Goal: Information Seeking & Learning: Learn about a topic

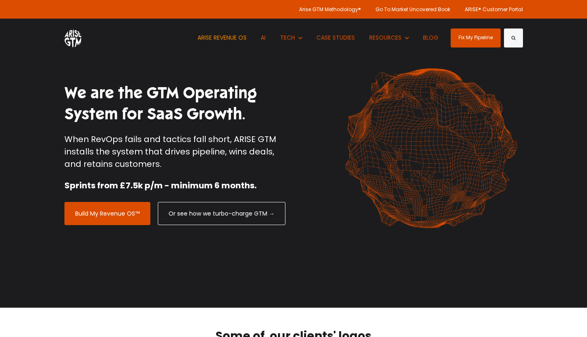
click at [231, 39] on link "ARISE REVENUE OS" at bounding box center [222, 38] width 62 height 38
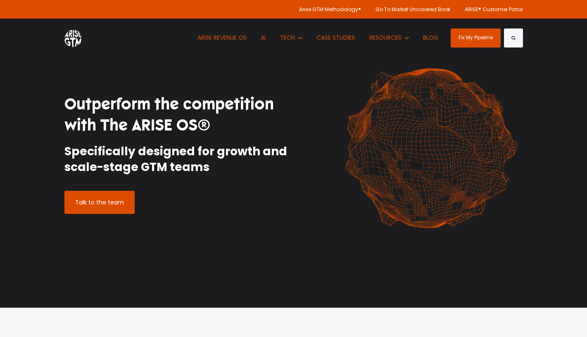
click at [73, 38] on img at bounding box center [72, 38] width 17 height 19
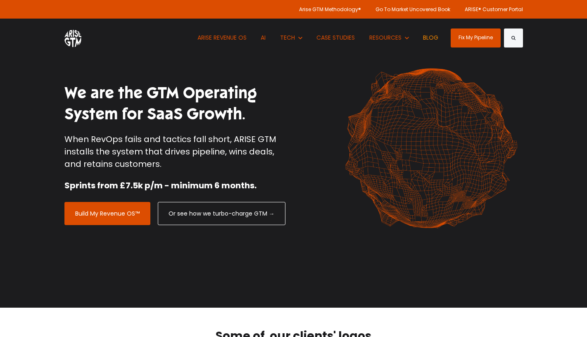
click at [426, 36] on link "BLOG" at bounding box center [431, 38] width 28 height 38
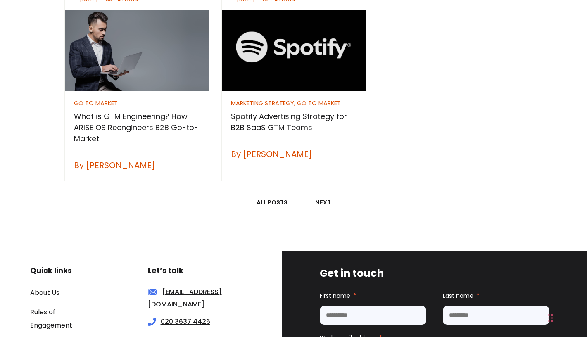
scroll to position [976, 0]
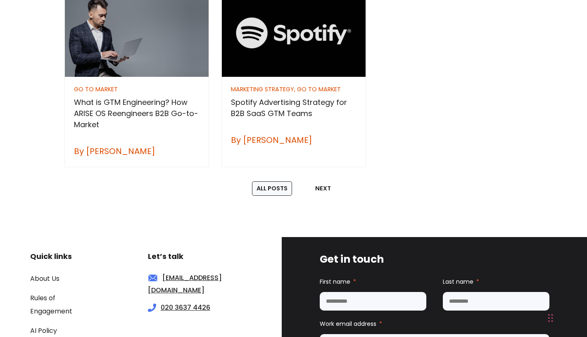
click at [279, 191] on link "All posts" at bounding box center [272, 188] width 40 height 15
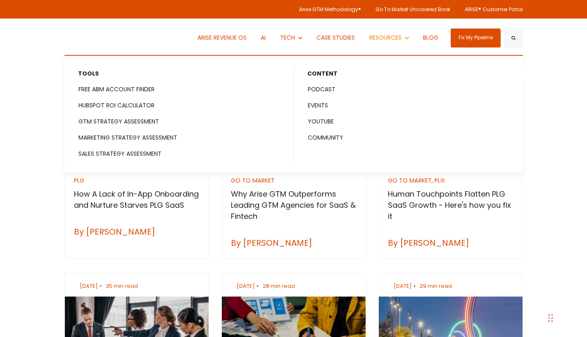
click at [396, 36] on span "RESOURCES" at bounding box center [385, 37] width 32 height 8
click at [380, 37] on span "RESOURCES" at bounding box center [385, 37] width 32 height 8
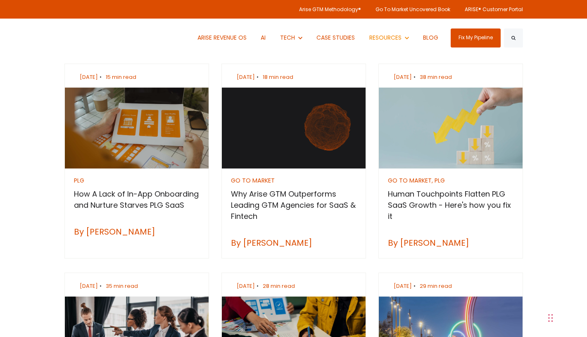
click at [380, 37] on span "RESOURCES" at bounding box center [385, 37] width 32 height 8
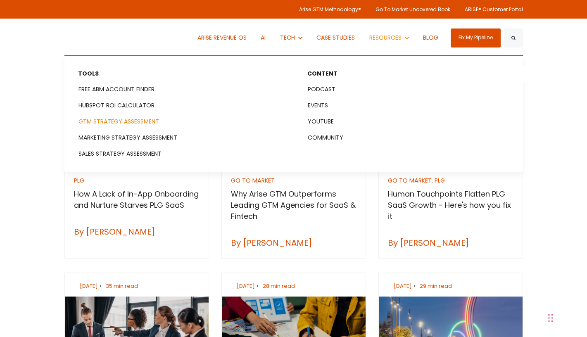
click at [109, 122] on link "GTM STRATEGY ASSESSMENT" at bounding box center [179, 121] width 229 height 15
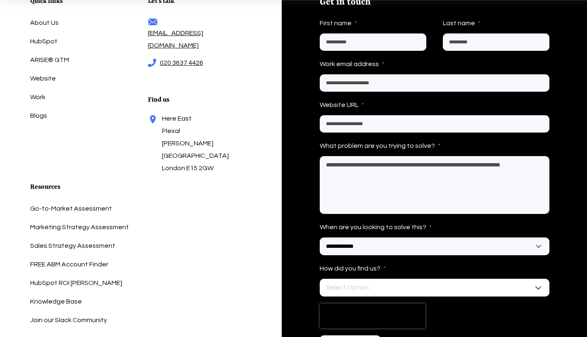
scroll to position [1081, 0]
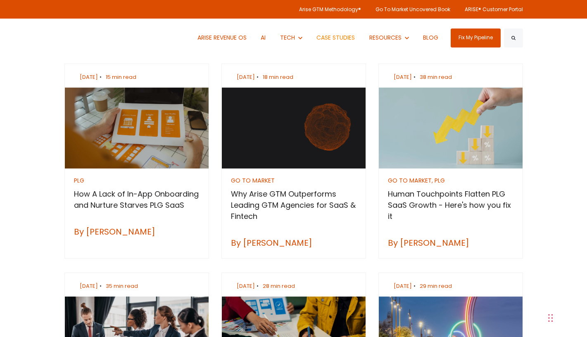
click at [339, 38] on link "CASE STUDIES" at bounding box center [336, 38] width 51 height 38
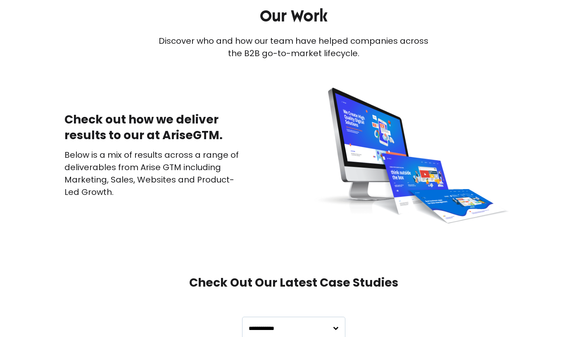
scroll to position [137, 0]
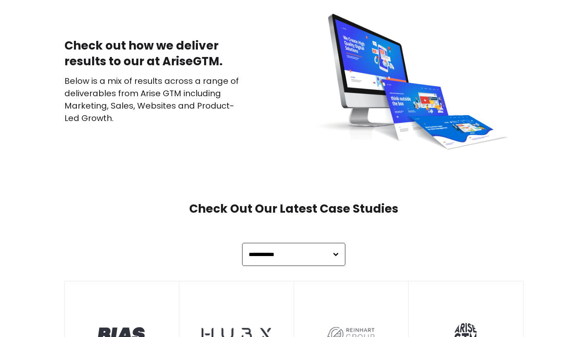
click at [335, 259] on select "**********" at bounding box center [293, 254] width 103 height 23
select select "**********"
click at [242, 243] on select "**********" at bounding box center [293, 254] width 103 height 23
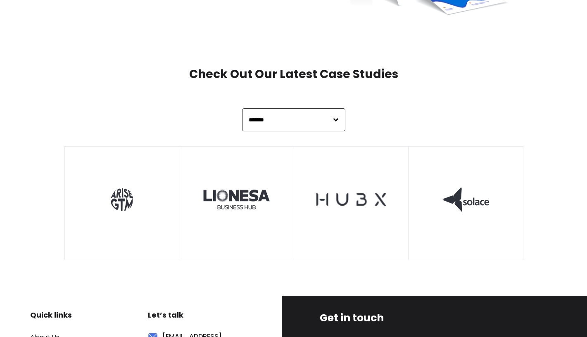
scroll to position [278, 0]
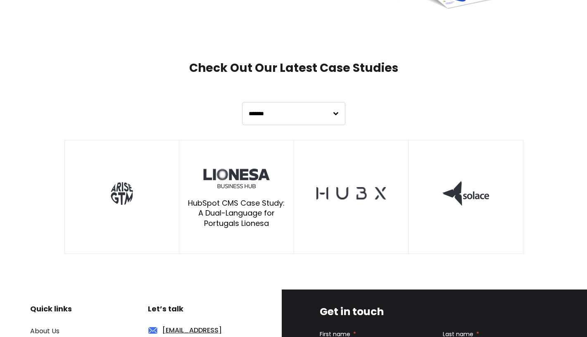
click at [249, 201] on p "HubSpot CMS Case Study: A Dual-Language for Portugals Lionesa" at bounding box center [237, 213] width 100 height 30
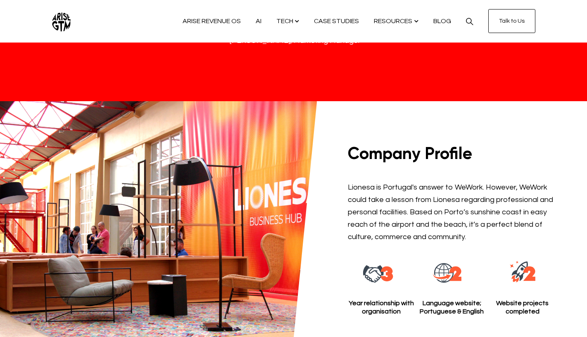
scroll to position [707, 0]
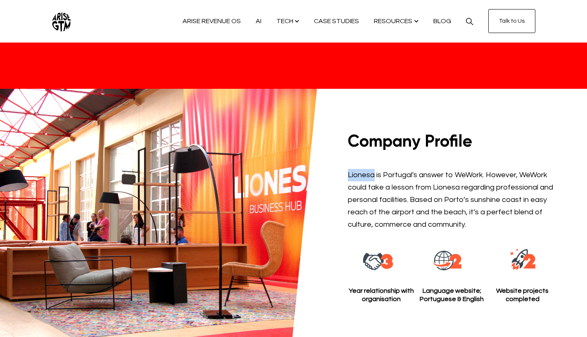
drag, startPoint x: 349, startPoint y: 171, endPoint x: 373, endPoint y: 173, distance: 24.1
click at [373, 173] on p "Lionesa is Portugal's answer to WeWork. However, WeWork could take a lesson fro…" at bounding box center [452, 200] width 208 height 62
copy p "Lionesa"
click at [329, 19] on link "CASE STUDIES" at bounding box center [337, 21] width 60 height 35
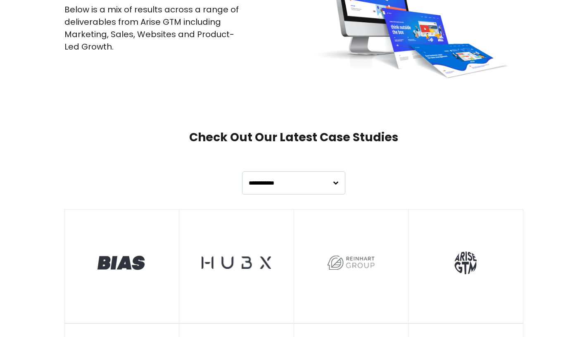
scroll to position [214, 0]
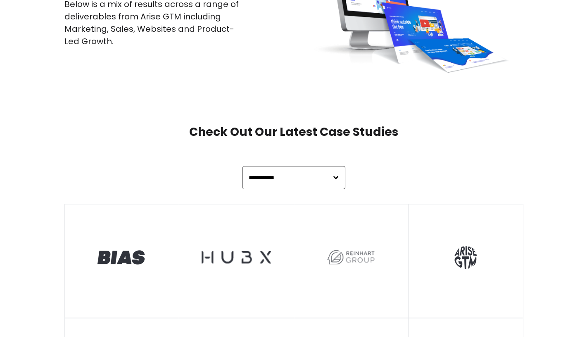
click at [293, 176] on select "**********" at bounding box center [293, 177] width 103 height 23
select select "**********"
click at [242, 166] on select "**********" at bounding box center [293, 177] width 103 height 23
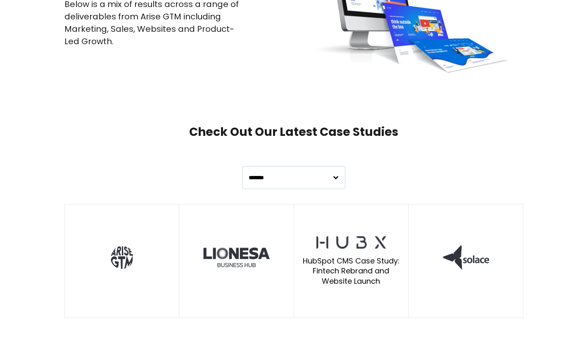
click at [327, 255] on div "HubSpot CMS Case Study: Fintech Rebrand and Website Launch" at bounding box center [351, 262] width 114 height 114
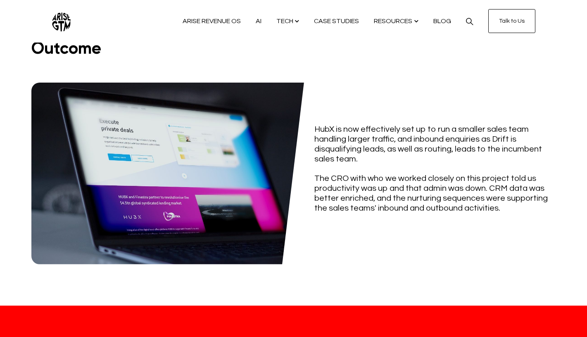
scroll to position [302, 0]
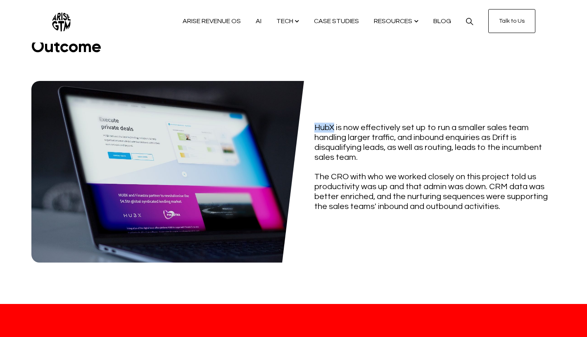
drag, startPoint x: 316, startPoint y: 126, endPoint x: 333, endPoint y: 127, distance: 17.4
click at [333, 127] on p "HubX is now effectively set up to run a smaller sales team handling larger traf…" at bounding box center [435, 143] width 242 height 40
copy p "HubX"
